Goal: Transaction & Acquisition: Purchase product/service

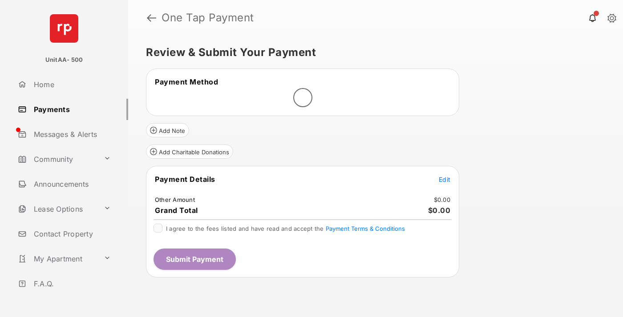
click at [444, 179] on span "Edit" at bounding box center [444, 180] width 12 height 8
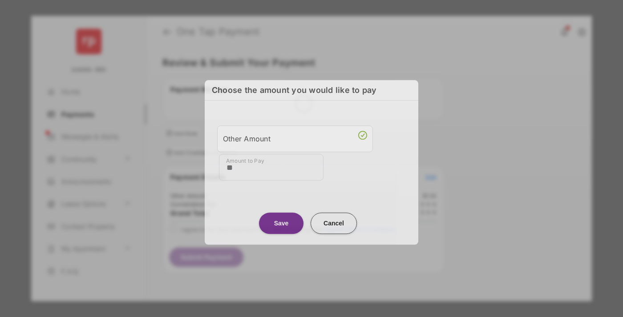
type input "**"
click at [281, 221] on button "Save" at bounding box center [281, 223] width 44 height 21
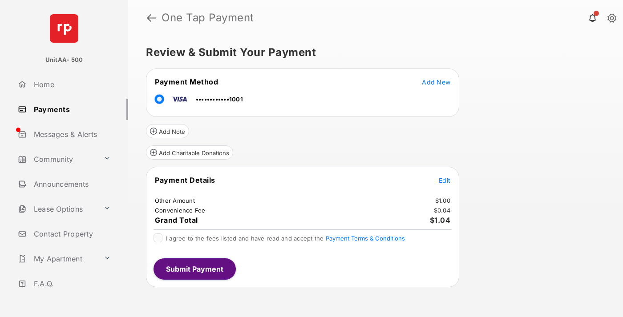
click at [194, 269] on button "Submit Payment" at bounding box center [194, 268] width 82 height 21
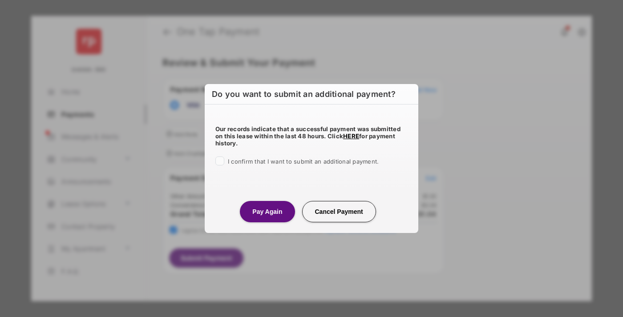
click at [267, 211] on button "Pay Again" at bounding box center [267, 211] width 55 height 21
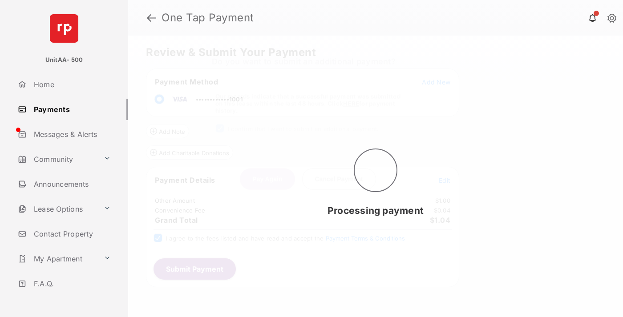
click at [69, 109] on link "Payments" at bounding box center [71, 109] width 114 height 21
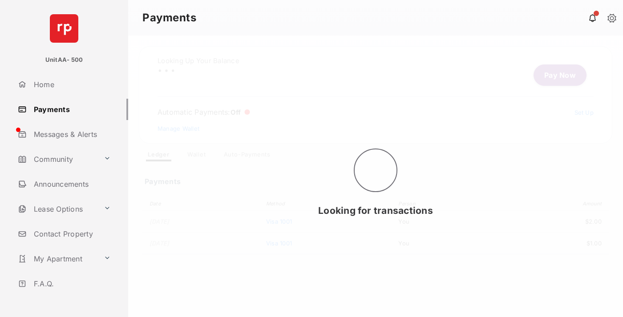
click at [556, 75] on link "Pay Now" at bounding box center [559, 74] width 53 height 21
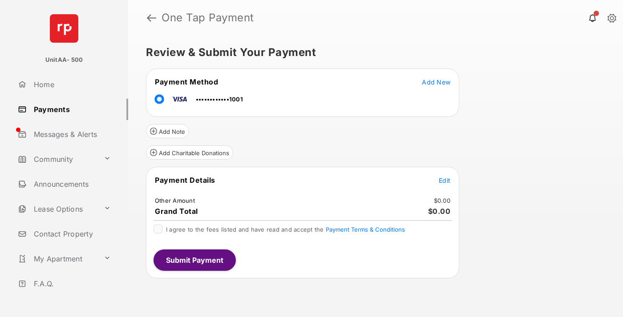
click at [444, 180] on span "Edit" at bounding box center [444, 181] width 12 height 8
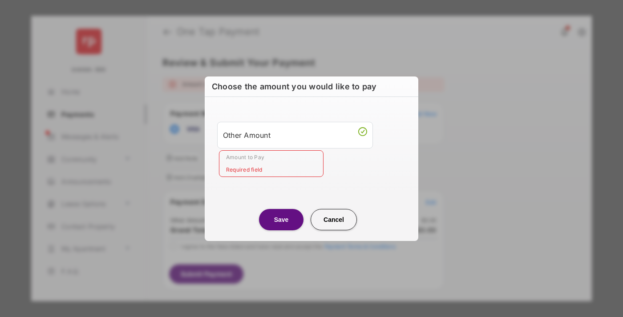
click at [295, 135] on div "Other Amount" at bounding box center [295, 135] width 144 height 15
type input "**"
click at [281, 219] on button "Save" at bounding box center [281, 219] width 44 height 21
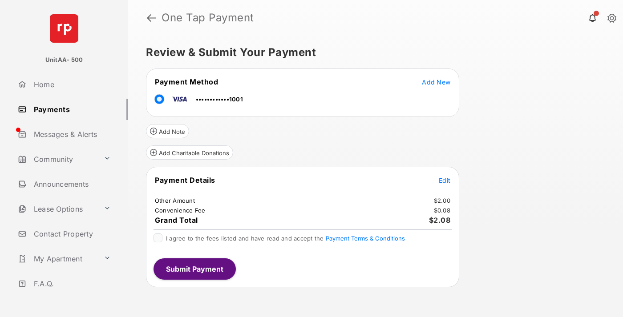
click at [194, 269] on button "Submit Payment" at bounding box center [194, 268] width 82 height 21
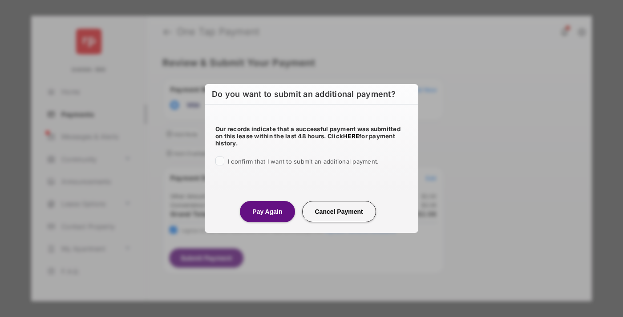
click at [267, 211] on button "Pay Again" at bounding box center [267, 211] width 55 height 21
